Goal: Task Accomplishment & Management: Manage account settings

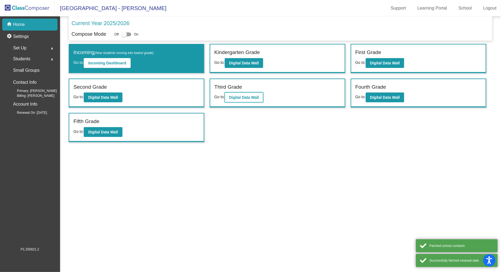
click at [243, 99] on button "Digital Data Wall" at bounding box center [244, 97] width 38 height 10
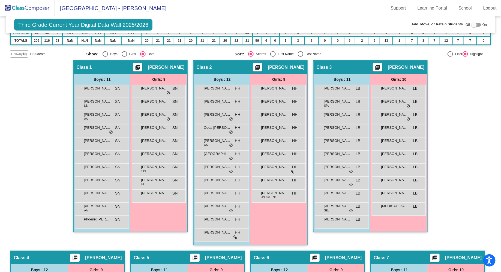
scroll to position [134, 0]
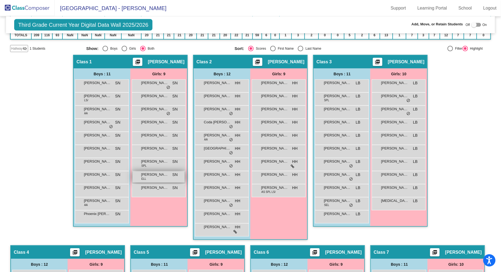
click at [151, 176] on span "[PERSON_NAME]" at bounding box center [154, 174] width 27 height 5
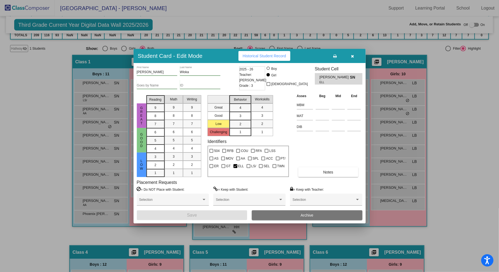
click at [336, 77] on span "[PERSON_NAME]" at bounding box center [334, 77] width 30 height 6
click at [439, 161] on div at bounding box center [249, 136] width 499 height 272
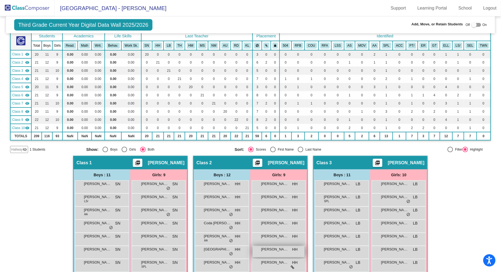
scroll to position [34, 0]
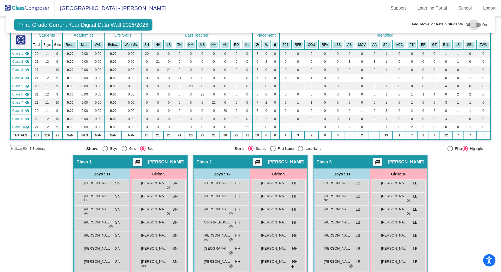
click at [477, 24] on div at bounding box center [477, 25] width 10 height 4
checkbox input "true"
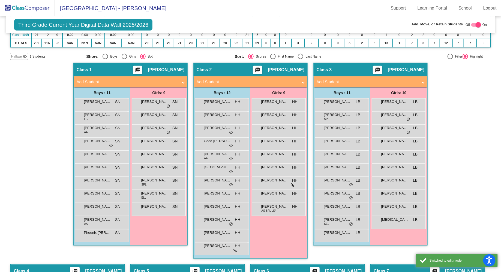
scroll to position [133, 0]
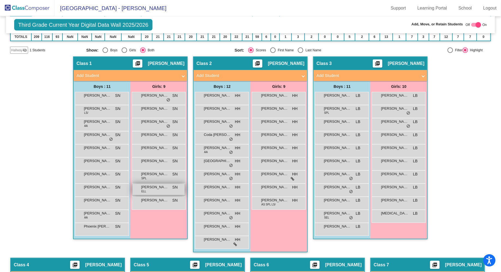
click at [151, 188] on span "[PERSON_NAME]" at bounding box center [154, 186] width 27 height 5
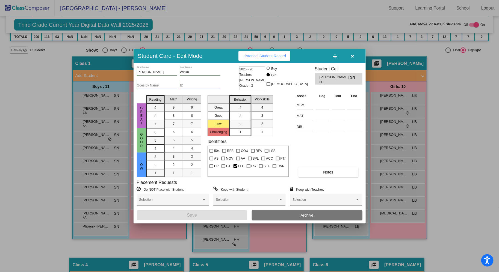
click at [329, 82] on span "ELL" at bounding box center [332, 82] width 26 height 4
click at [353, 79] on span "SN" at bounding box center [354, 77] width 8 height 6
click at [339, 78] on span "[PERSON_NAME]" at bounding box center [334, 77] width 30 height 6
click at [151, 84] on input "Goes by Name" at bounding box center [157, 86] width 40 height 4
click at [192, 71] on input "Wloka" at bounding box center [200, 72] width 40 height 4
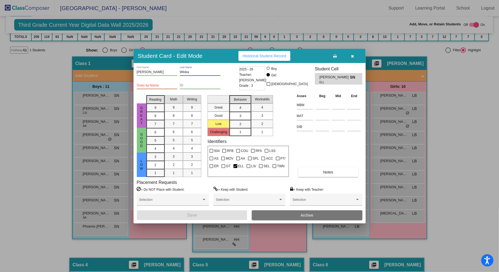
drag, startPoint x: 193, startPoint y: 72, endPoint x: 165, endPoint y: 72, distance: 28.1
click at [165, 72] on div "[PERSON_NAME] First Name Wloka Last Name" at bounding box center [187, 72] width 101 height 13
paste input "[PERSON_NAME]"
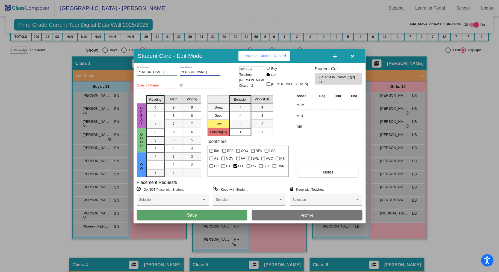
type input "[PERSON_NAME]"
click at [222, 215] on button "Save" at bounding box center [192, 215] width 111 height 10
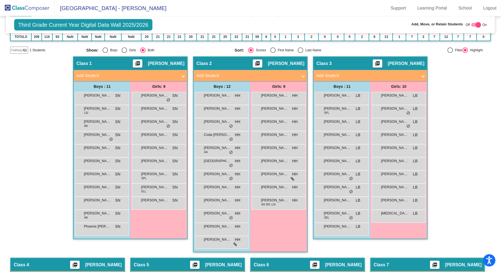
click at [472, 24] on div at bounding box center [477, 25] width 10 height 4
checkbox input "false"
